Goal: Find specific page/section

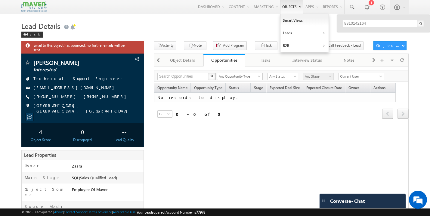
type input "8310142164"
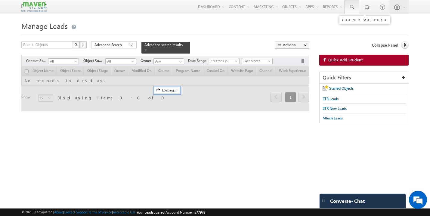
click at [354, 9] on span at bounding box center [352, 7] width 6 height 6
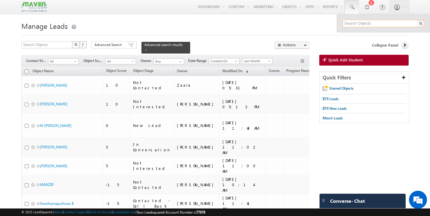
paste input "8310142164"
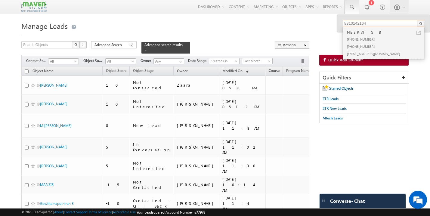
type input "8310142164"
click at [358, 34] on div "NEERAJ G B" at bounding box center [386, 32] width 81 height 7
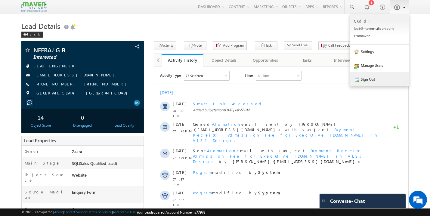
click at [373, 80] on link "Sign Out" at bounding box center [379, 79] width 59 height 14
